Goal: Task Accomplishment & Management: Use online tool/utility

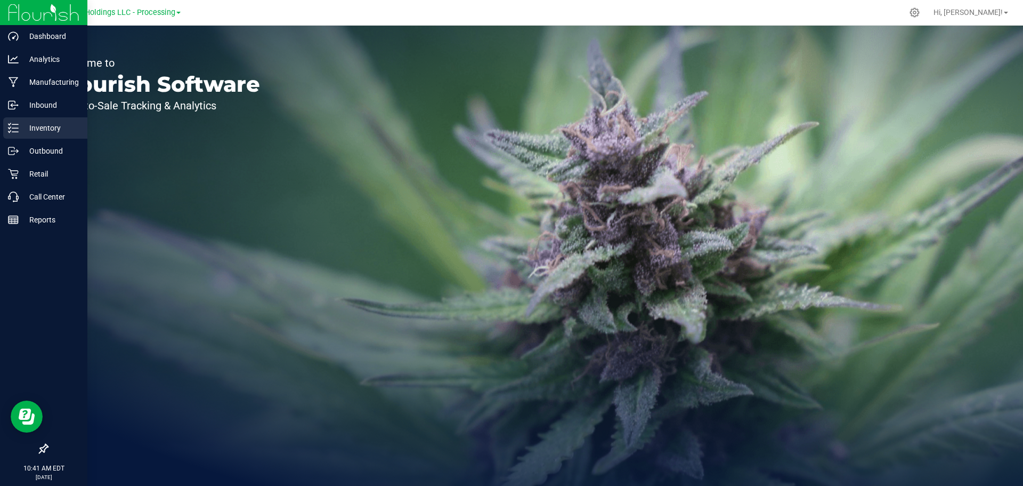
click at [51, 131] on p "Inventory" at bounding box center [51, 128] width 64 height 13
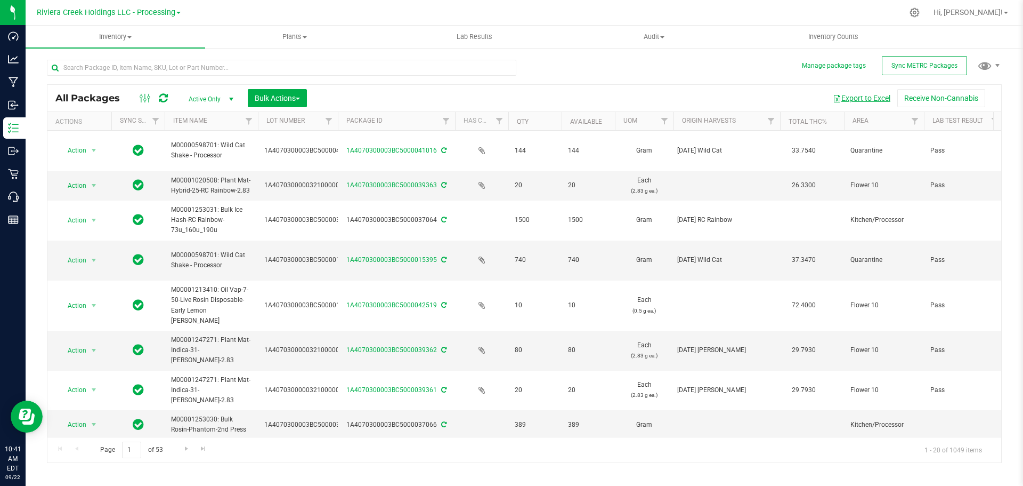
click at [870, 97] on button "Export to Excel" at bounding box center [861, 98] width 71 height 18
click at [103, 62] on input "text" at bounding box center [282, 68] width 470 height 16
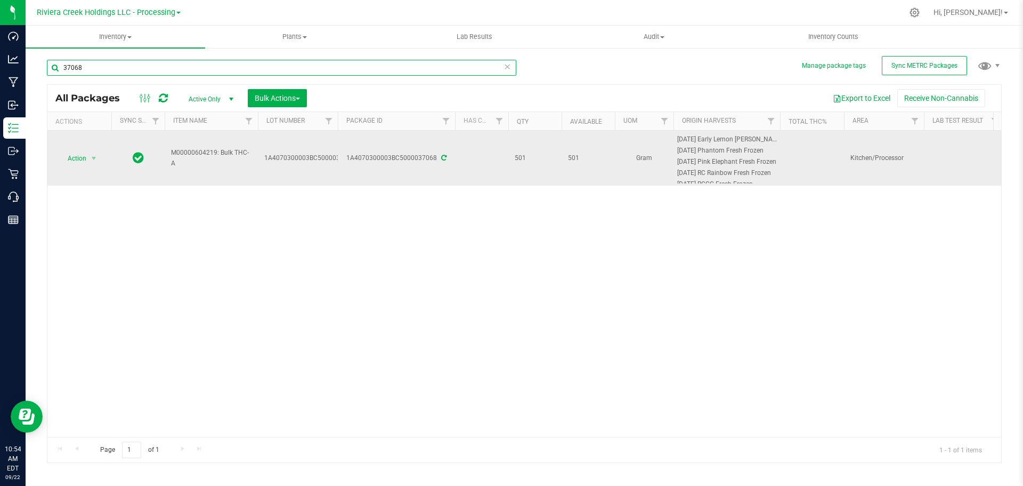
type input "37068"
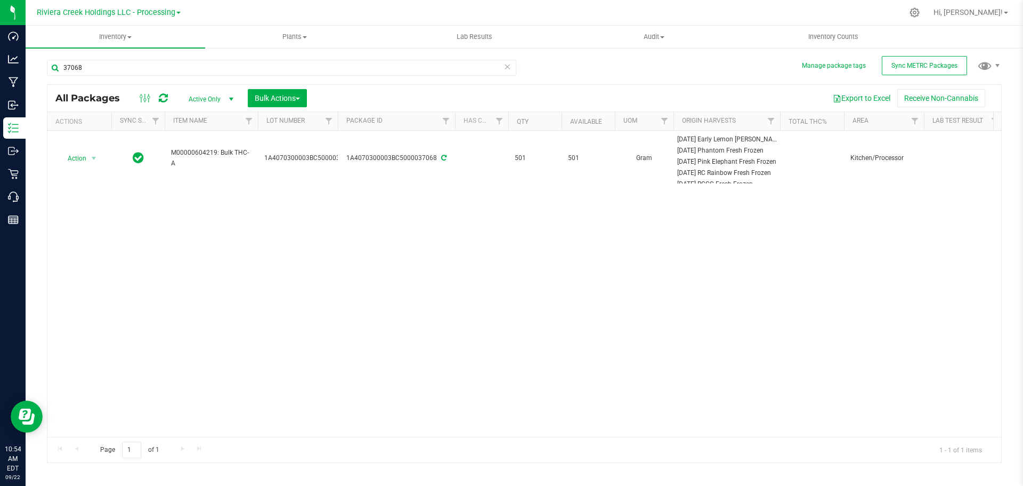
scroll to position [7, 0]
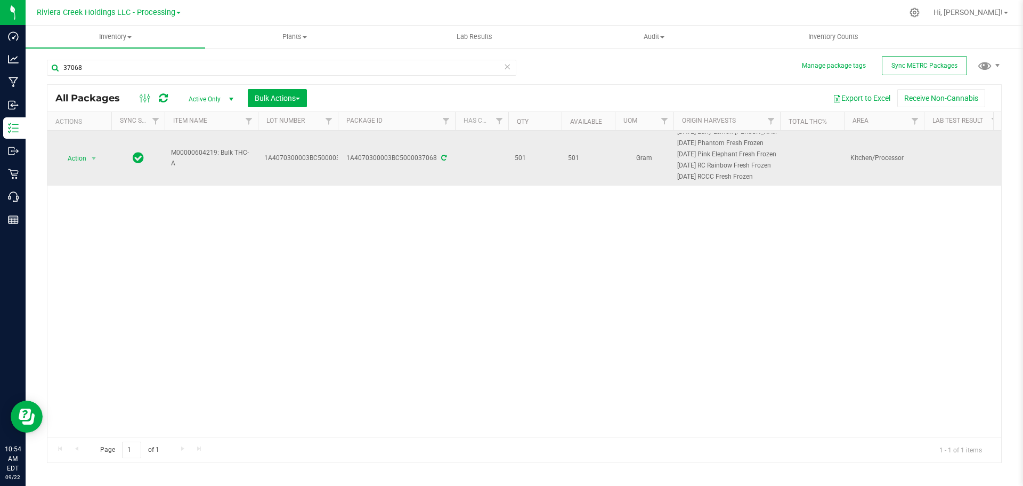
drag, startPoint x: 677, startPoint y: 138, endPoint x: 768, endPoint y: 180, distance: 99.9
click at [768, 180] on div "[DATE] Early Lemon [PERSON_NAME] Fresh Frozen [DATE] Phantom Fresh Frozen [DATE…" at bounding box center [727, 158] width 102 height 50
copy div "[DATE] Early Lemon [PERSON_NAME] Fresh Frozen [DATE] Phantom Fresh Frozen [DATE…"
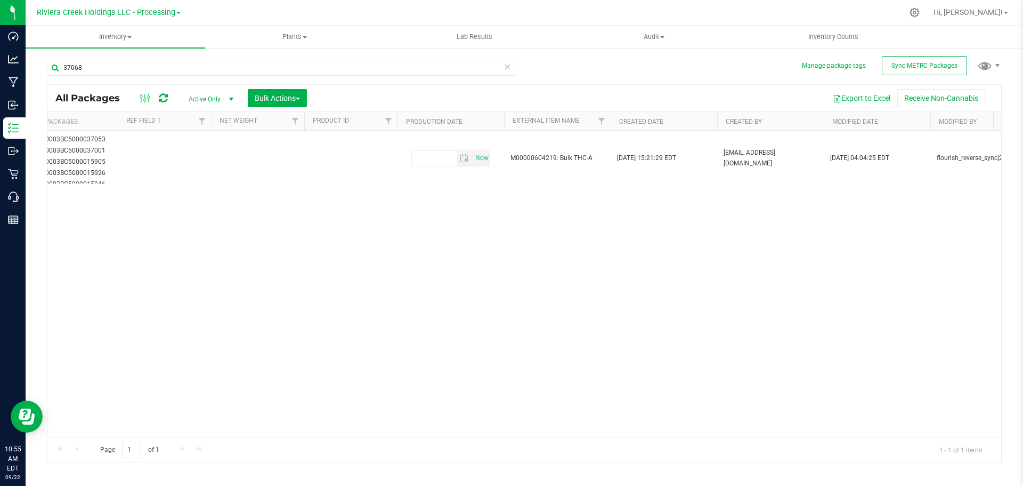
scroll to position [0, 0]
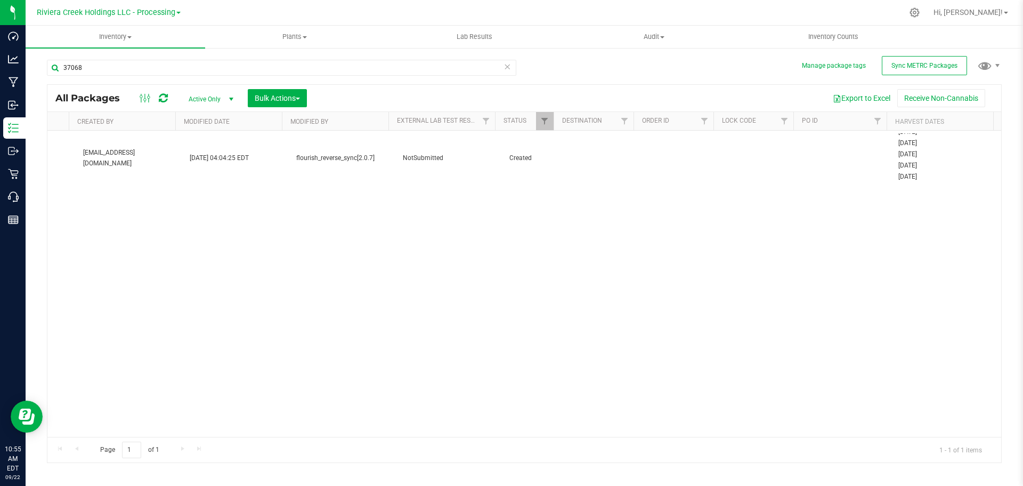
drag, startPoint x: 895, startPoint y: 139, endPoint x: 972, endPoint y: 305, distance: 183.7
click at [972, 305] on div "Action Action Adjust qty Create package Edit attributes Global inventory Packag…" at bounding box center [524, 284] width 954 height 306
copy table "Action Action Adjust qty Create package Edit attributes Global inventory Packag…"
